Goal: Task Accomplishment & Management: Use online tool/utility

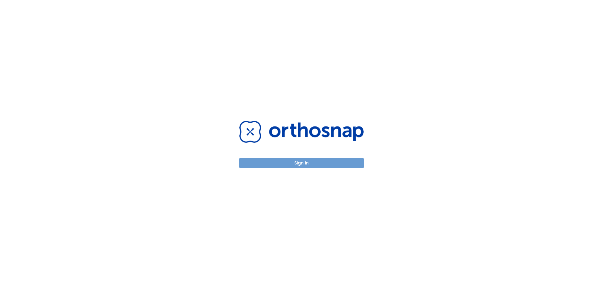
click at [301, 164] on button "Sign in" at bounding box center [301, 163] width 124 height 10
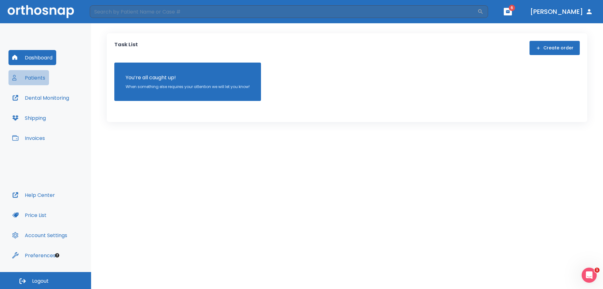
click at [32, 83] on button "Patients" at bounding box center [28, 77] width 41 height 15
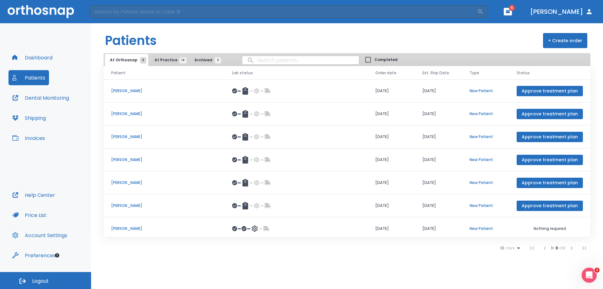
click at [134, 226] on p "[PERSON_NAME]" at bounding box center [164, 228] width 106 height 6
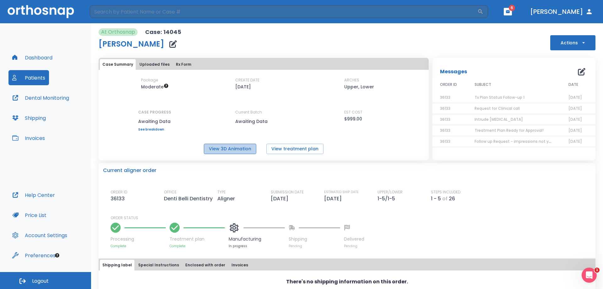
click at [241, 150] on button "View 3D Animation" at bounding box center [230, 148] width 52 height 10
